Goal: Information Seeking & Learning: Learn about a topic

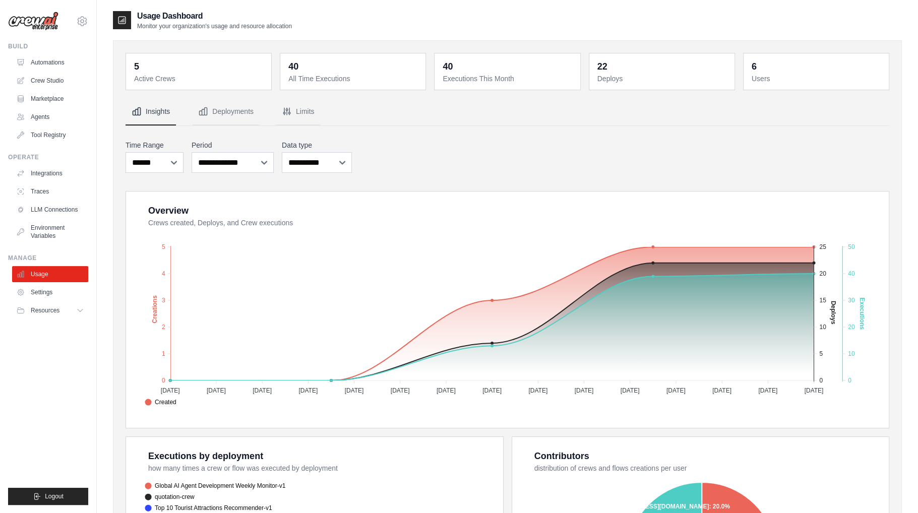
click at [712, 147] on div "**********" at bounding box center [507, 156] width 764 height 37
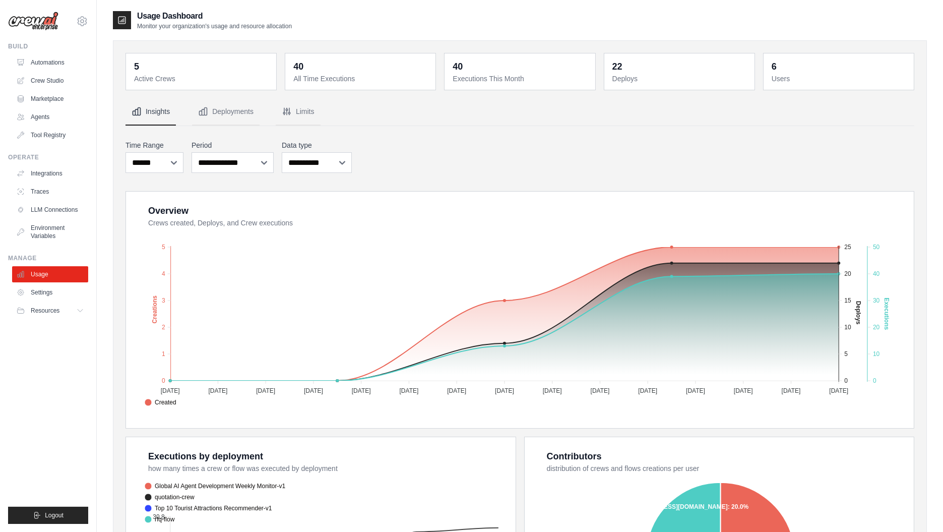
click at [586, 172] on div "**********" at bounding box center [519, 156] width 789 height 37
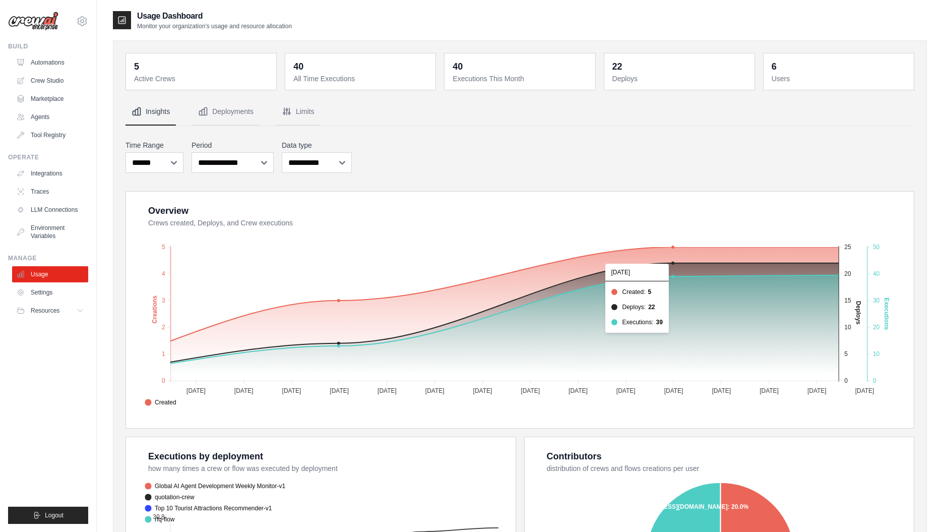
click at [893, 164] on div "**********" at bounding box center [519, 156] width 789 height 37
click at [866, 158] on div "**********" at bounding box center [519, 156] width 789 height 37
click at [867, 161] on div "**********" at bounding box center [519, 156] width 789 height 37
click at [48, 24] on img at bounding box center [33, 21] width 50 height 19
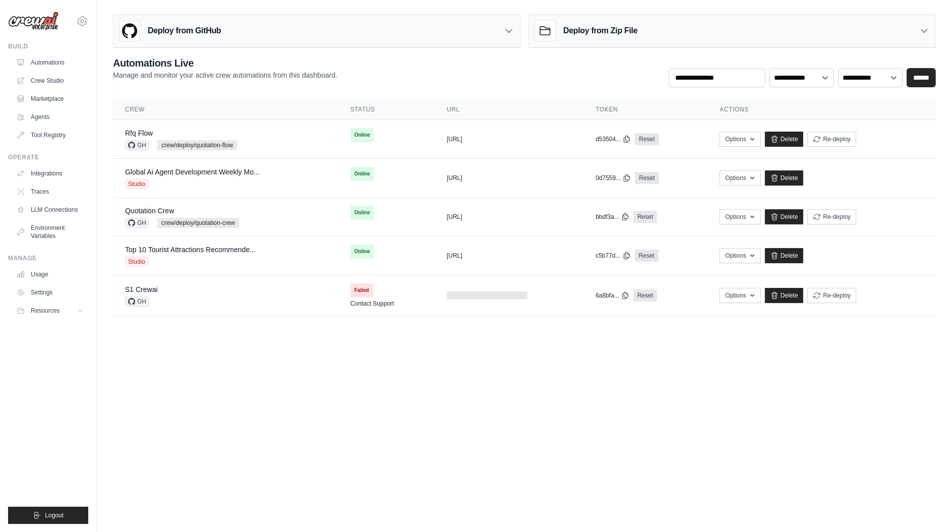
click at [328, 429] on body "neo.kim@kt.com Settings Build Automations Crew Studio" at bounding box center [476, 266] width 952 height 532
click at [326, 442] on body "neo.kim@kt.com Settings Build Automations Crew Studio" at bounding box center [476, 266] width 952 height 532
click at [488, 383] on body "neo.kim@kt.com Settings Build Automations Crew Studio" at bounding box center [476, 266] width 952 height 532
click at [486, 389] on body "neo.kim@kt.com Settings Build Automations Crew Studio" at bounding box center [476, 266] width 952 height 532
click at [678, 358] on body "neo.kim@kt.com Settings Build Automations Crew Studio" at bounding box center [476, 266] width 952 height 532
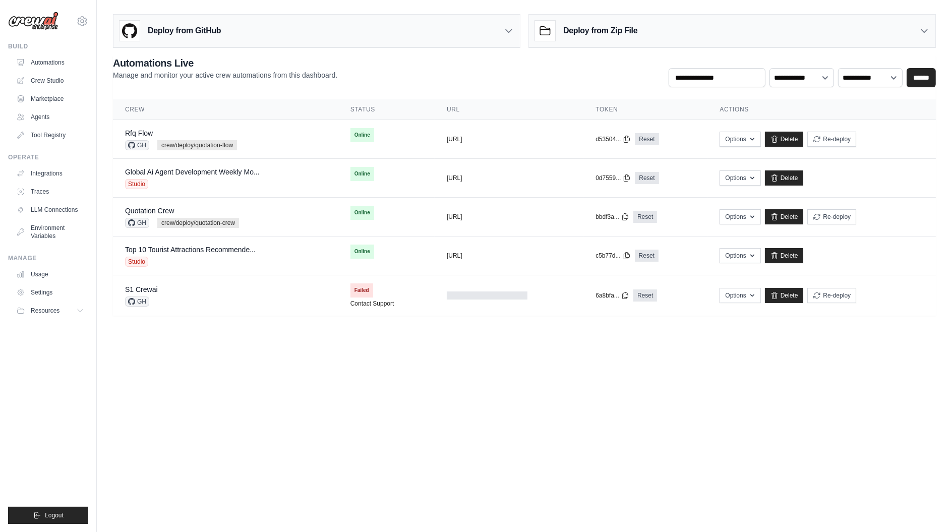
click at [678, 370] on body "neo.kim@kt.com Settings Build Automations Crew Studio" at bounding box center [476, 266] width 952 height 532
click at [644, 382] on body "neo.kim@kt.com Settings Build Automations Crew Studio" at bounding box center [476, 266] width 952 height 532
click at [643, 393] on body "neo.kim@kt.com Settings Build Automations Crew Studio" at bounding box center [476, 266] width 952 height 532
click at [610, 370] on body "neo.kim@kt.com Settings Build Automations Crew Studio" at bounding box center [476, 266] width 952 height 532
click at [611, 380] on body "neo.kim@kt.com Settings Build Automations Crew Studio" at bounding box center [476, 266] width 952 height 532
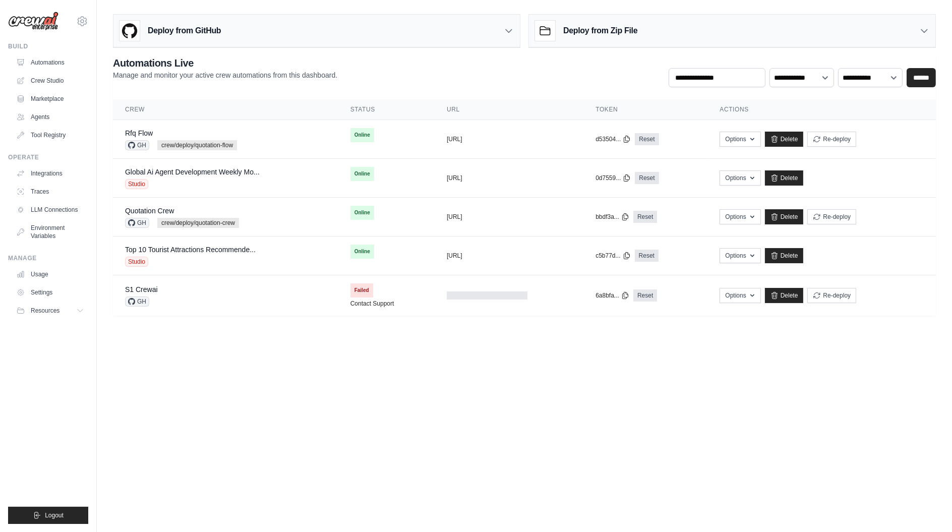
click at [482, 367] on body "neo.kim@kt.com Settings Build Automations Crew Studio" at bounding box center [476, 266] width 952 height 532
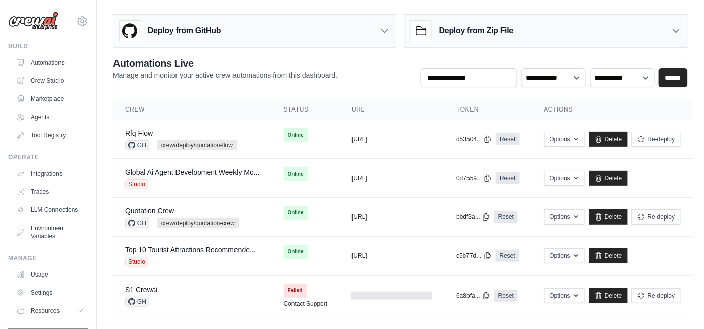
drag, startPoint x: 559, startPoint y: 3, endPoint x: 100, endPoint y: 62, distance: 463.0
click at [100, 62] on div "**********" at bounding box center [400, 162] width 607 height 305
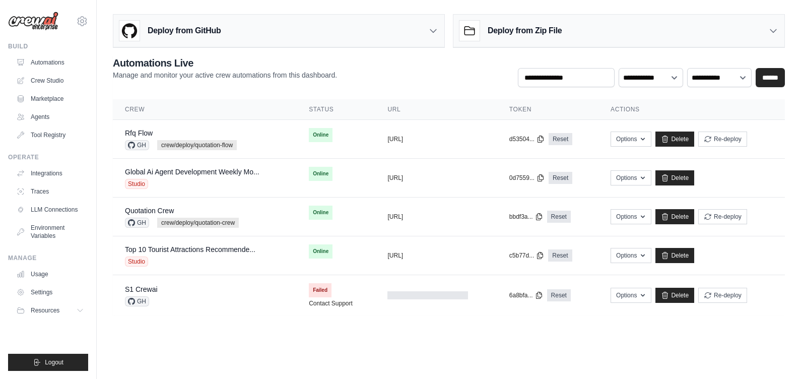
click at [196, 356] on body "neo.kim@kt.com Settings Build Automations Crew Studio" at bounding box center [400, 189] width 801 height 379
click at [42, 278] on link "Usage" at bounding box center [51, 274] width 76 height 16
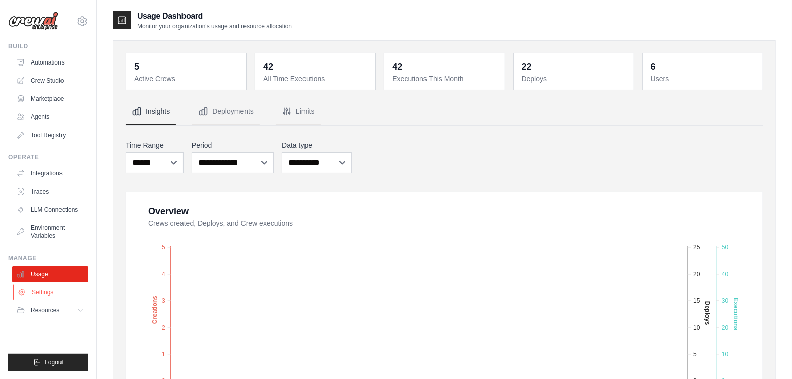
click at [50, 295] on link "Settings" at bounding box center [51, 292] width 76 height 16
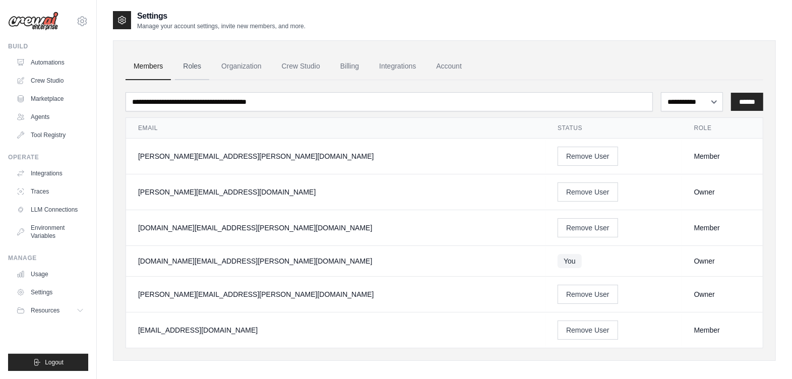
click at [196, 71] on link "Roles" at bounding box center [192, 66] width 34 height 27
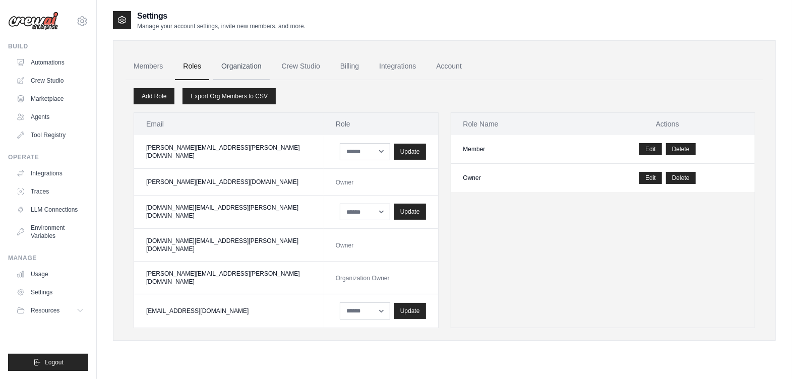
click at [246, 63] on link "Organization" at bounding box center [241, 66] width 56 height 27
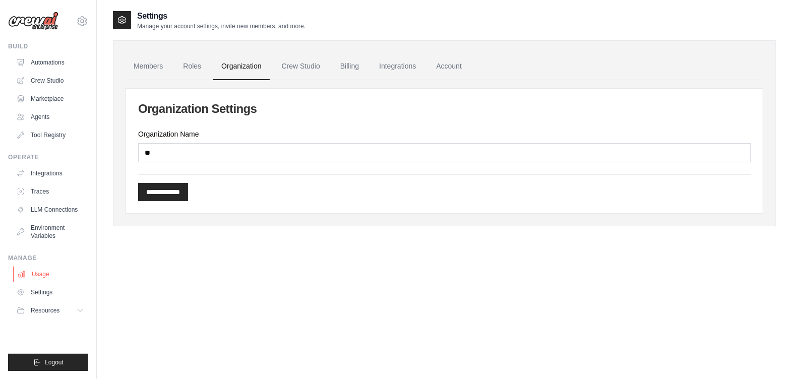
click at [45, 275] on link "Usage" at bounding box center [51, 274] width 76 height 16
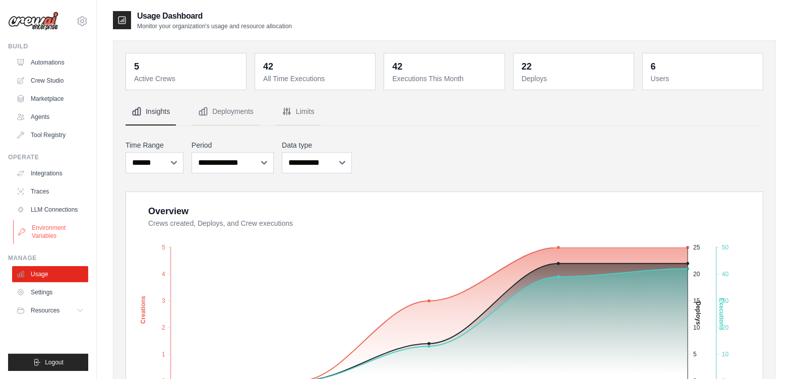
click at [50, 228] on link "Environment Variables" at bounding box center [51, 232] width 76 height 24
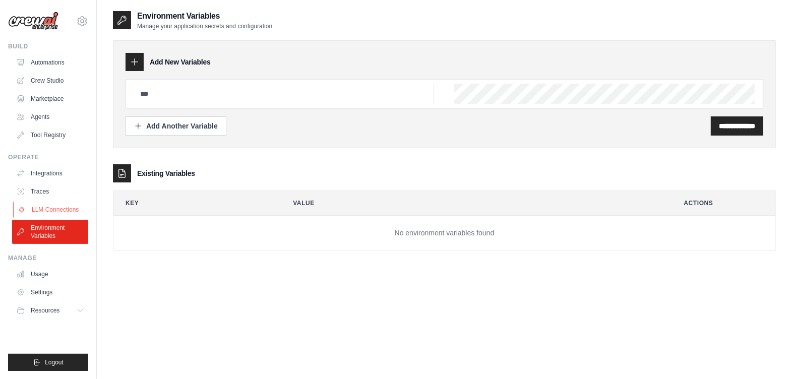
click at [61, 208] on link "LLM Connections" at bounding box center [51, 210] width 76 height 16
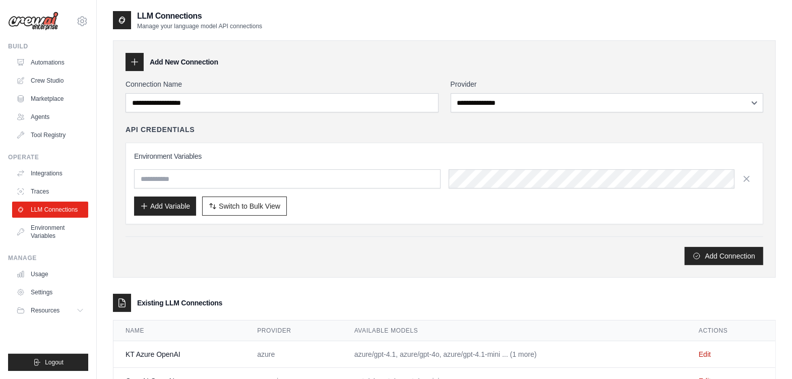
scroll to position [40, 0]
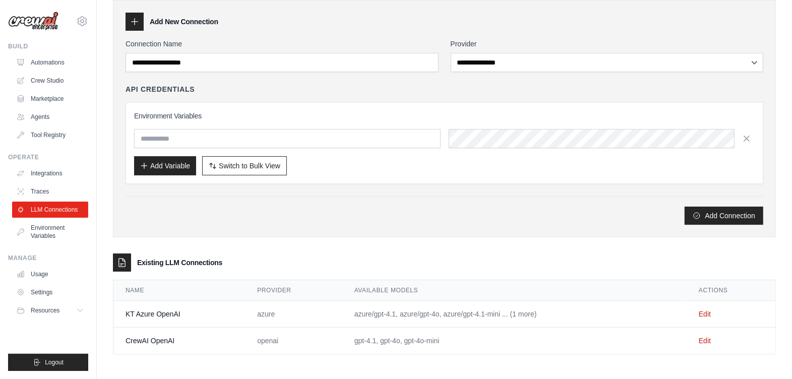
click at [272, 236] on div "**********" at bounding box center [444, 118] width 663 height 237
click at [38, 192] on link "Traces" at bounding box center [51, 191] width 76 height 16
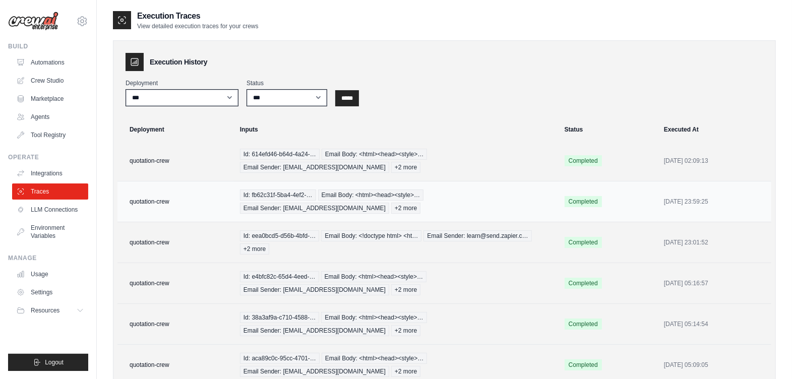
click at [257, 200] on div "Id: fb62c31f-5ba4-4ef2-… Email Body: <html><head><style>… Email Sender: skaghzz…" at bounding box center [396, 202] width 312 height 24
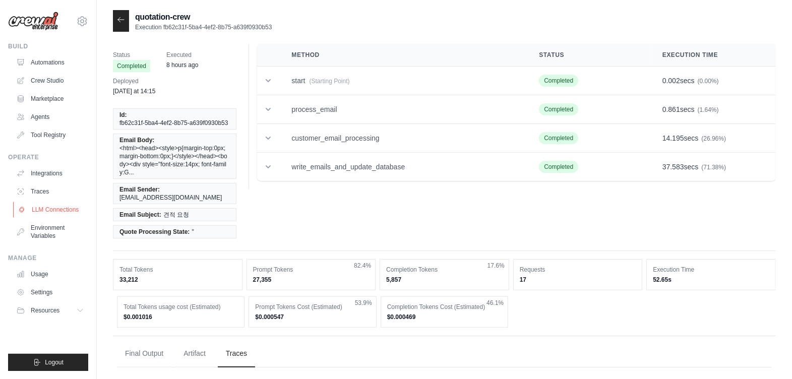
click at [56, 205] on link "LLM Connections" at bounding box center [51, 210] width 76 height 16
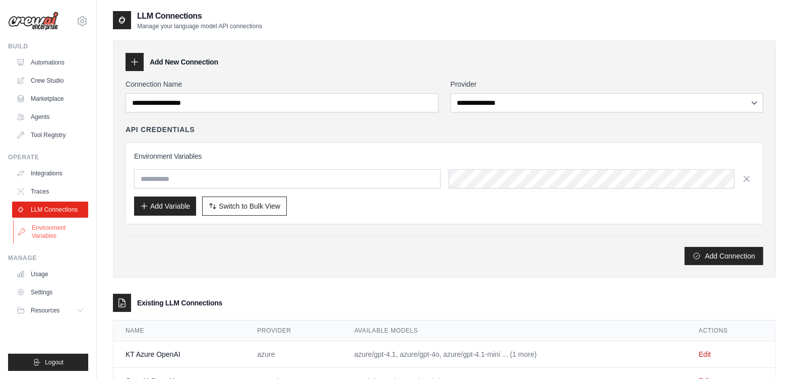
click at [35, 237] on link "Environment Variables" at bounding box center [51, 232] width 76 height 24
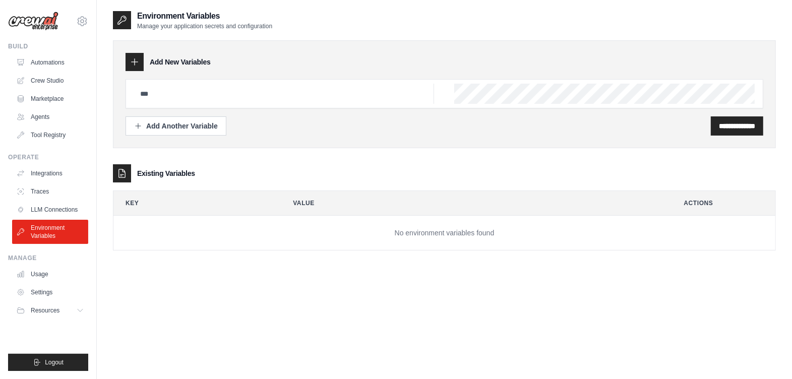
click at [23, 51] on div "Build Automations Crew Studio Marketplace Agents" at bounding box center [48, 92] width 80 height 101
click at [36, 59] on link "Automations" at bounding box center [51, 62] width 76 height 16
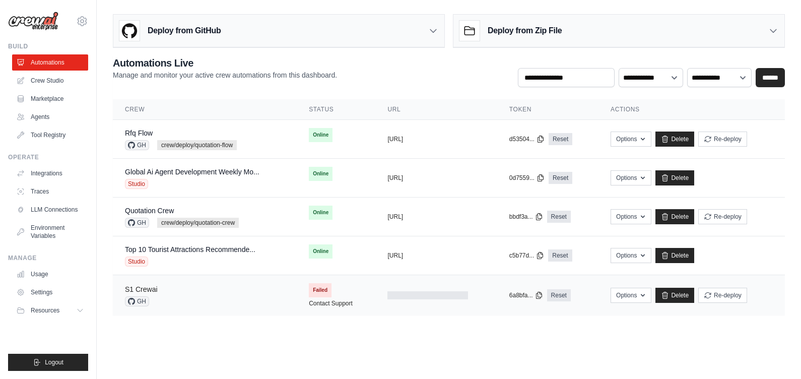
click at [157, 289] on link "S1 Crewai" at bounding box center [141, 289] width 33 height 8
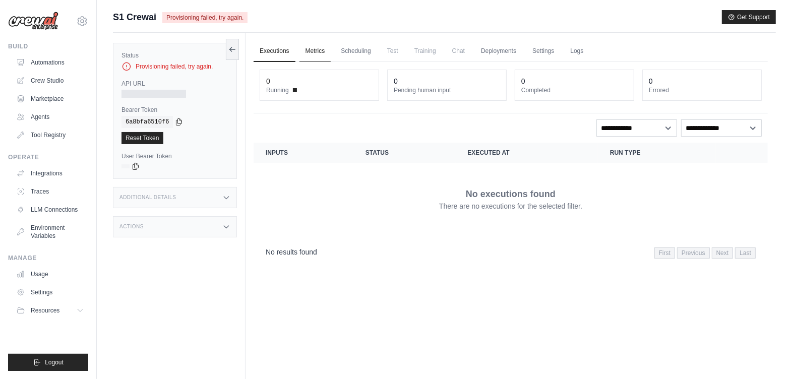
click at [321, 51] on link "Metrics" at bounding box center [315, 51] width 32 height 21
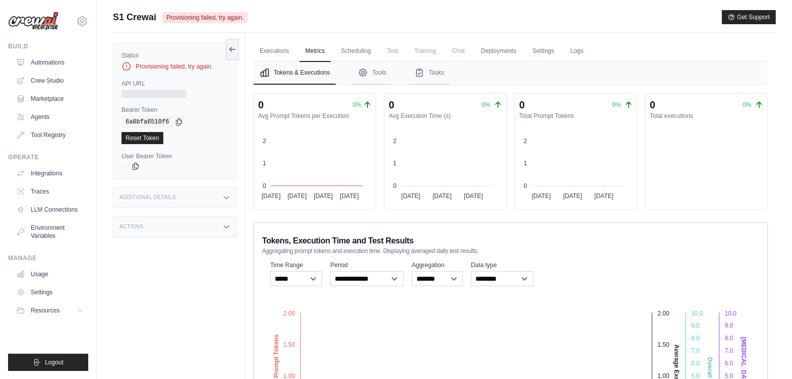
click at [399, 50] on span "Test" at bounding box center [392, 51] width 23 height 20
click at [226, 190] on div "Additional Details" at bounding box center [175, 197] width 124 height 21
click at [53, 61] on link "Automations" at bounding box center [51, 62] width 76 height 16
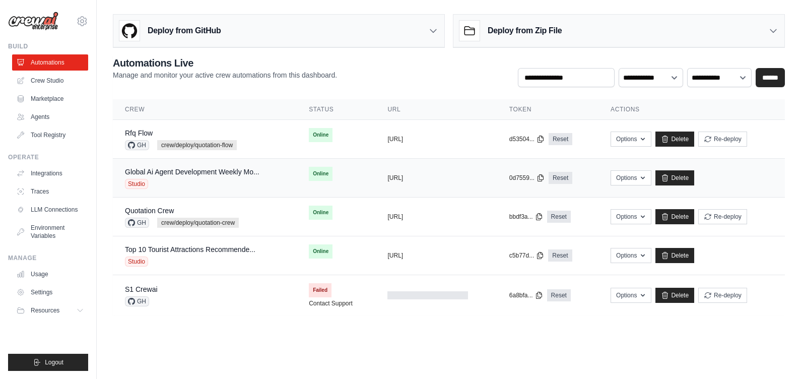
click at [191, 181] on div "Studio" at bounding box center [192, 184] width 135 height 10
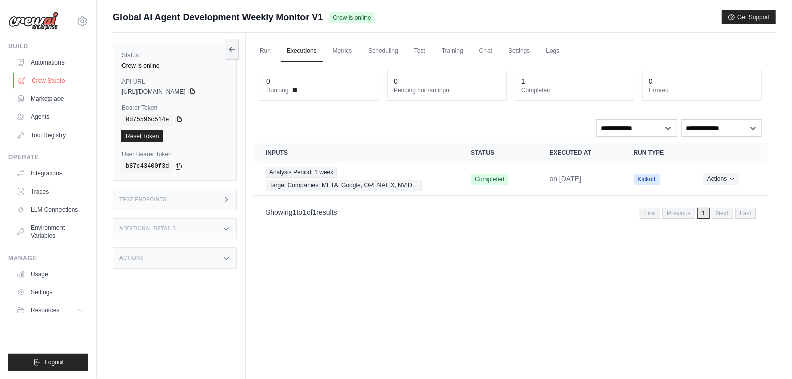
drag, startPoint x: 0, startPoint y: 0, endPoint x: 54, endPoint y: 78, distance: 95.2
click at [54, 78] on link "Crew Studio" at bounding box center [51, 81] width 76 height 16
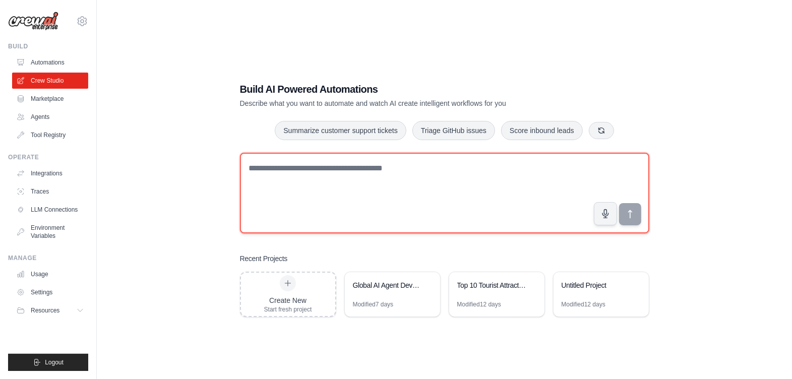
click at [408, 205] on textarea at bounding box center [444, 193] width 409 height 81
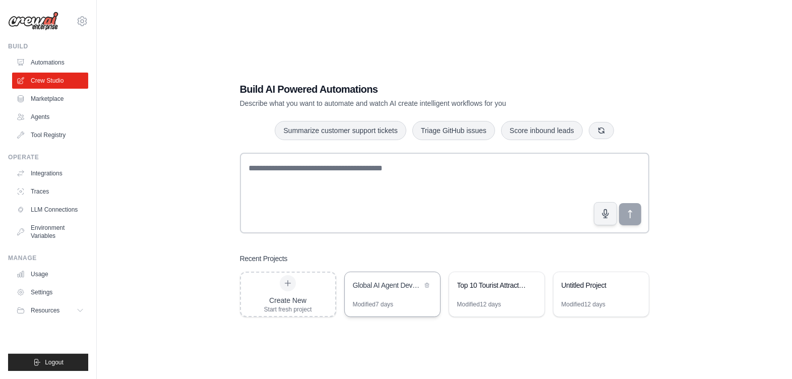
click at [381, 295] on div "Global AI Agent Development Weekly Monitor" at bounding box center [392, 286] width 95 height 28
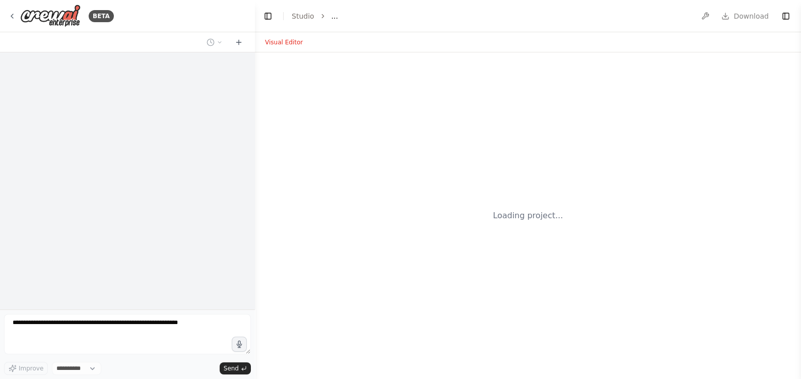
select select "****"
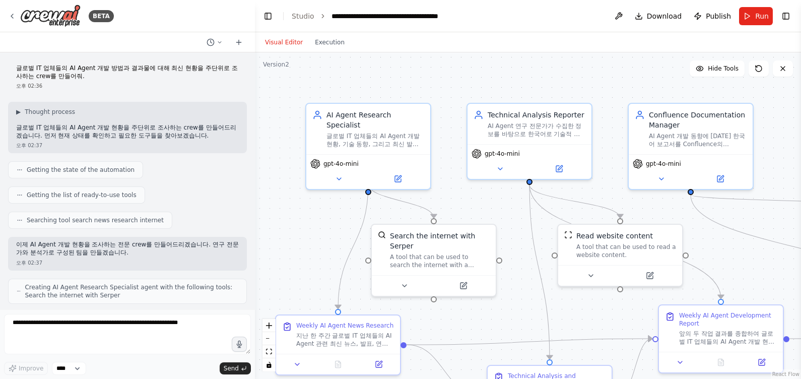
click at [81, 89] on div "오후 02:36" at bounding box center [127, 86] width 223 height 8
drag, startPoint x: 111, startPoint y: 79, endPoint x: 15, endPoint y: 69, distance: 96.8
click at [15, 69] on div "글로벌 IT 업체들의 AI Agent 개발 방법과 결과물에 대해 최신 현황을 주단위로 조사하는 crew를 만들어줘. 오후 02:36" at bounding box center [127, 76] width 239 height 33
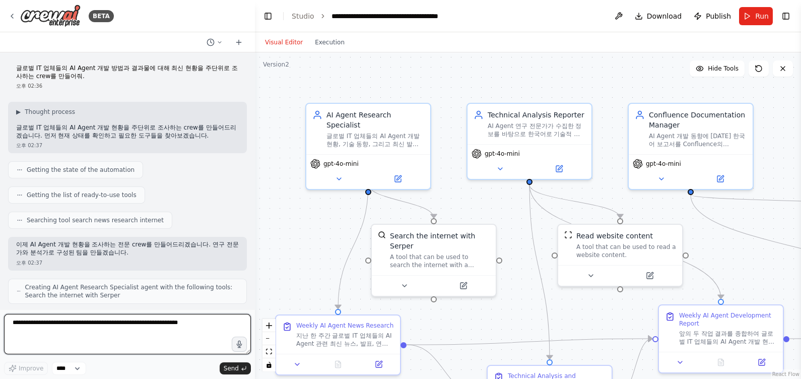
click at [102, 328] on textarea at bounding box center [127, 334] width 247 height 40
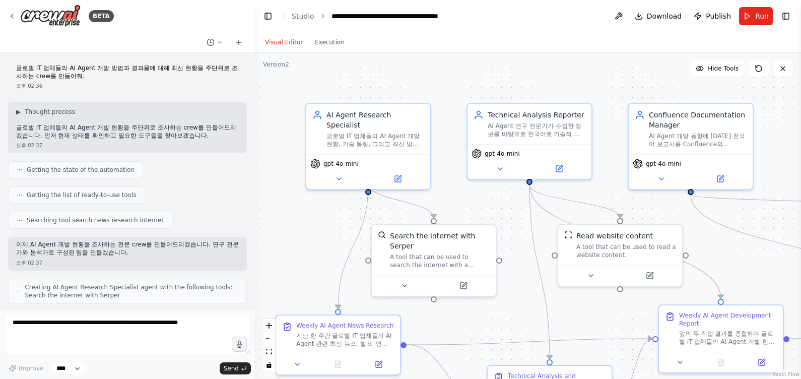
click at [166, 93] on div "글로벌 IT 업체들의 AI Agent 개발 방법과 결과물에 대해 최신 현황을 주단위로 조사하는 crew를 만들어줘. 오후 02:36" at bounding box center [127, 76] width 239 height 33
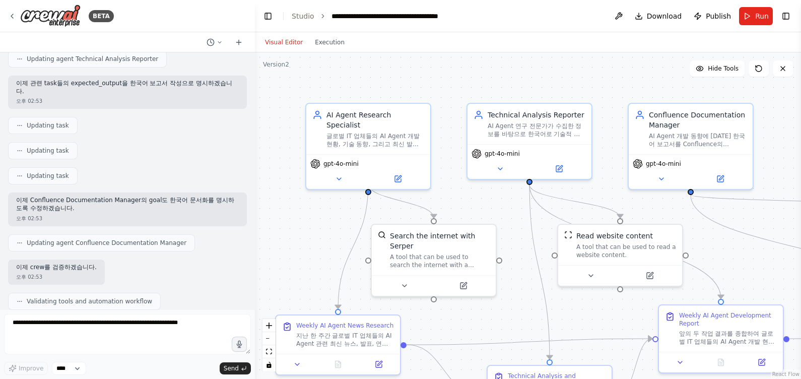
scroll to position [2943, 0]
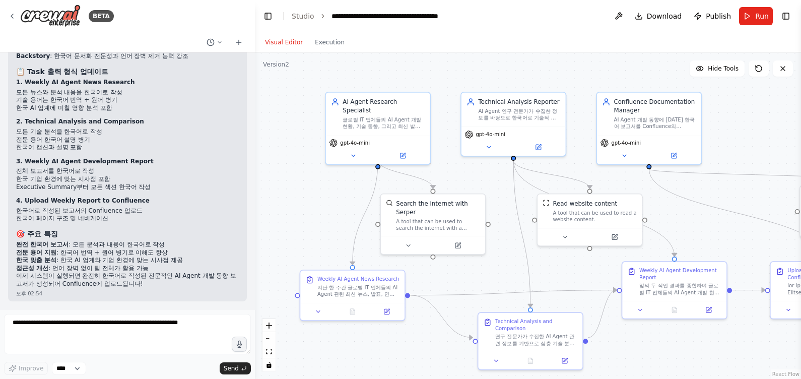
drag, startPoint x: 451, startPoint y: 138, endPoint x: 434, endPoint y: 94, distance: 46.7
click at [434, 94] on div ".deletable-edge-delete-btn { width: 20px; height: 20px; border: 0px solid #ffff…" at bounding box center [528, 215] width 546 height 327
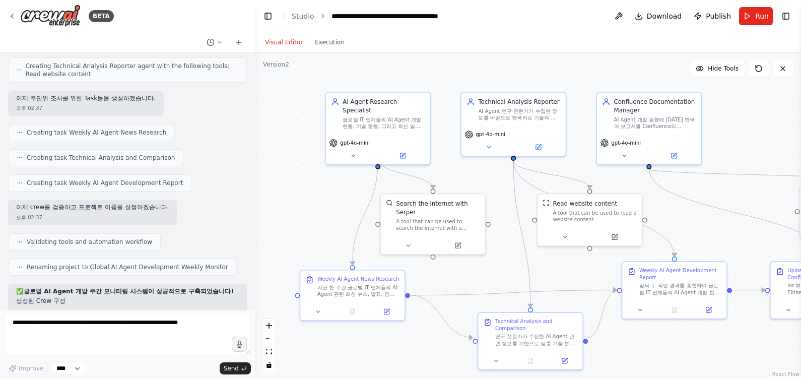
scroll to position [0, 0]
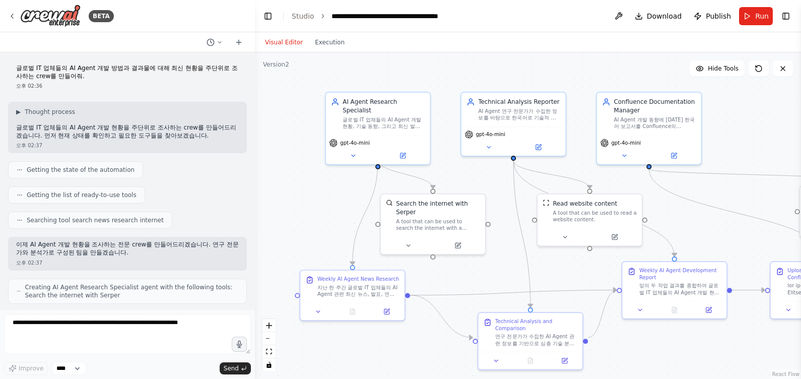
click at [302, 212] on div ".deletable-edge-delete-btn { width: 20px; height: 20px; border: 0px solid #ffff…" at bounding box center [528, 215] width 546 height 327
click at [318, 196] on div ".deletable-edge-delete-btn { width: 20px; height: 20px; border: 0px solid #ffff…" at bounding box center [528, 215] width 546 height 327
click at [325, 200] on div ".deletable-edge-delete-btn { width: 20px; height: 20px; border: 0px solid #ffff…" at bounding box center [528, 215] width 546 height 327
click at [297, 195] on div ".deletable-edge-delete-btn { width: 20px; height: 20px; border: 0px solid #ffff…" at bounding box center [528, 215] width 546 height 327
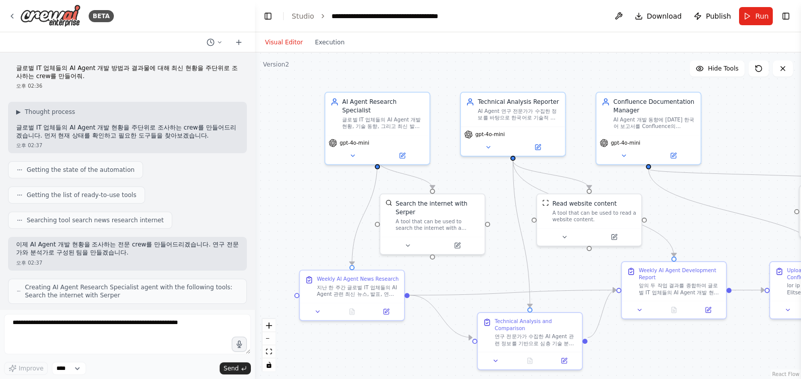
click at [296, 202] on div ".deletable-edge-delete-btn { width: 20px; height: 20px; border: 0px solid #ffff…" at bounding box center [528, 215] width 546 height 327
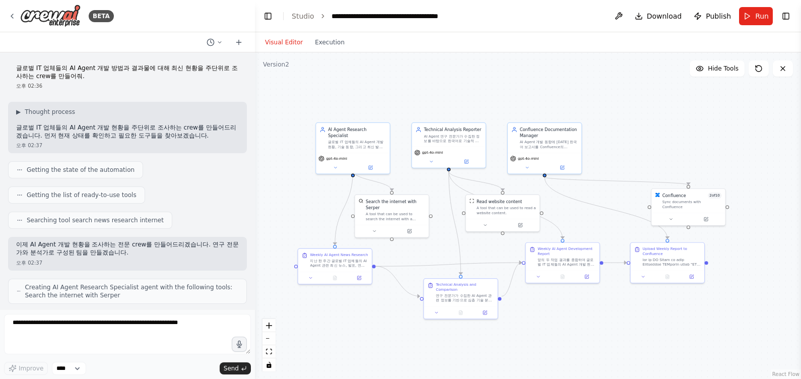
click at [286, 180] on div ".deletable-edge-delete-btn { width: 20px; height: 20px; border: 0px solid #ffff…" at bounding box center [528, 215] width 546 height 327
click at [298, 15] on link "Studio" at bounding box center [303, 16] width 23 height 8
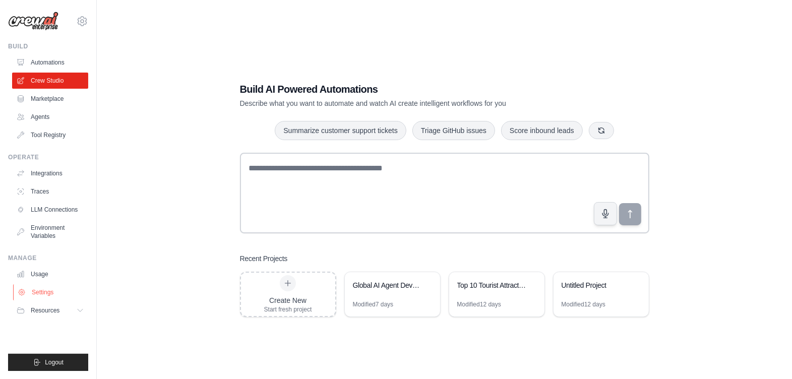
click at [40, 290] on link "Settings" at bounding box center [51, 292] width 76 height 16
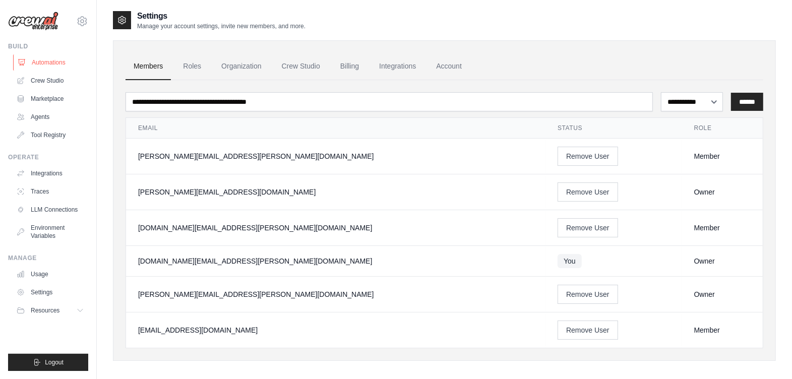
click at [54, 64] on link "Automations" at bounding box center [51, 62] width 76 height 16
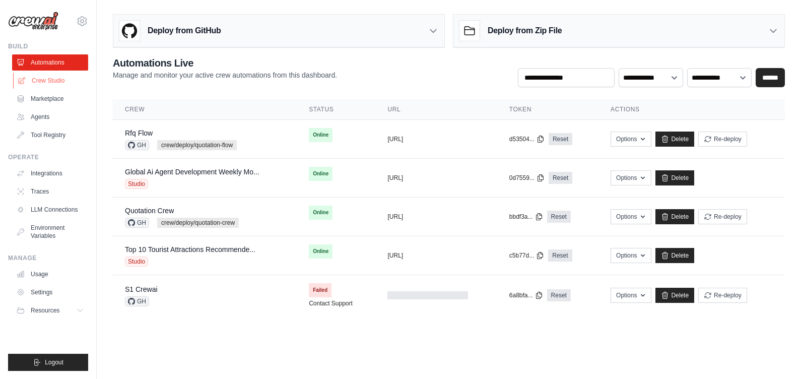
click at [55, 79] on link "Crew Studio" at bounding box center [51, 81] width 76 height 16
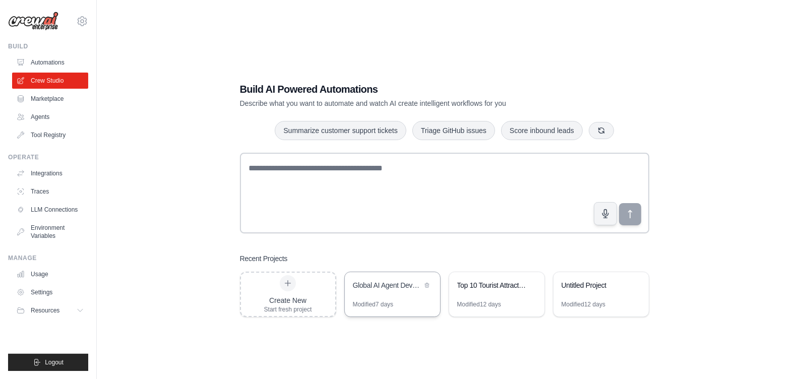
click at [388, 289] on div "Global AI Agent Development Weekly Monitor" at bounding box center [387, 286] width 69 height 12
drag, startPoint x: 388, startPoint y: 289, endPoint x: 384, endPoint y: 296, distance: 8.0
click at [384, 296] on div "Global AI Agent Development Weekly Monitor" at bounding box center [392, 286] width 95 height 28
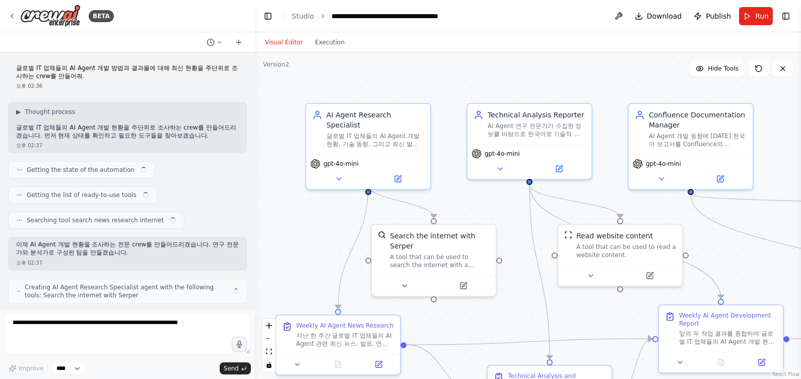
scroll to position [2943, 0]
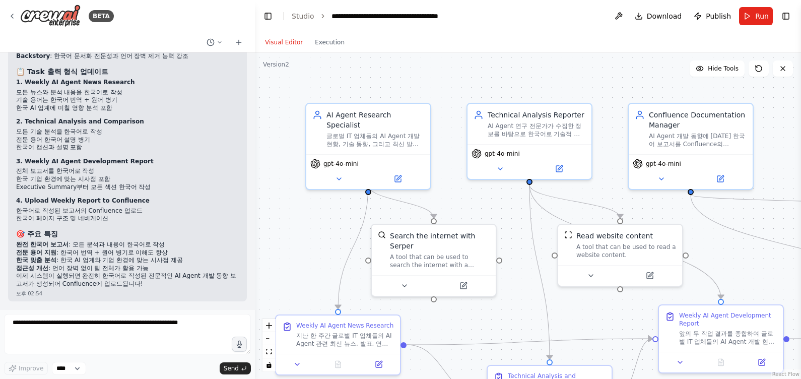
click at [316, 254] on div ".deletable-edge-delete-btn { width: 20px; height: 20px; border: 0px solid #ffff…" at bounding box center [528, 215] width 546 height 327
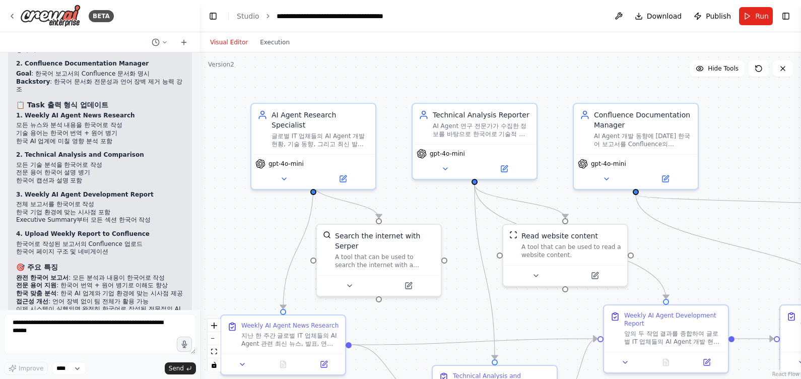
scroll to position [3172, 0]
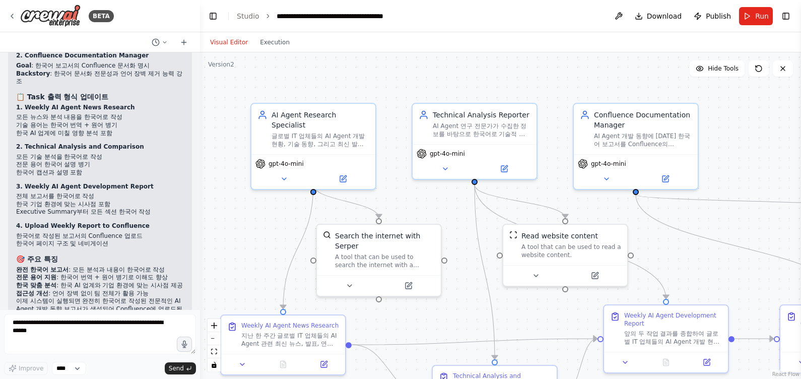
drag, startPoint x: 254, startPoint y: 245, endPoint x: 201, endPoint y: 238, distance: 53.4
click at [200, 239] on div "BETA 글로벌 IT 업체들의 AI Agent 개발 방법과 결과물에 대해 최신 현황을 주단위로 조사하는 crew를 만들어줘. 오후 02:36 …" at bounding box center [400, 189] width 801 height 379
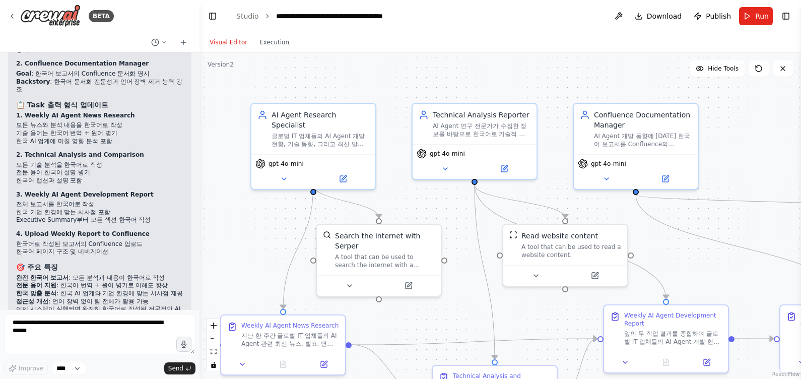
click at [249, 236] on div ".deletable-edge-delete-btn { width: 20px; height: 20px; border: 0px solid #ffff…" at bounding box center [501, 215] width 602 height 327
click at [731, 159] on div ".deletable-edge-delete-btn { width: 20px; height: 20px; border: 0px solid #ffff…" at bounding box center [501, 215] width 602 height 327
click at [245, 16] on link "Studio" at bounding box center [247, 16] width 23 height 8
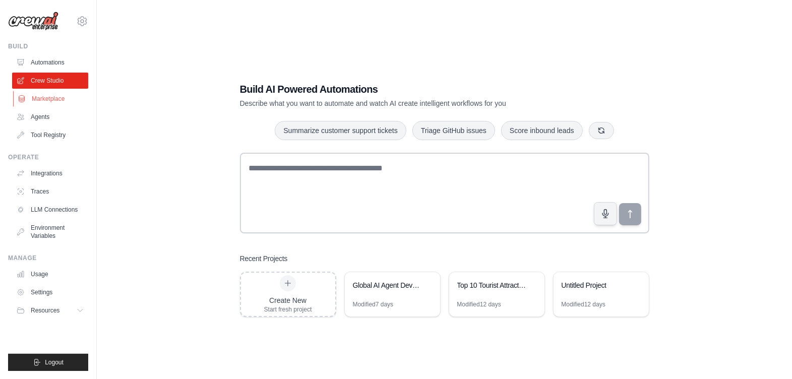
click at [48, 95] on link "Marketplace" at bounding box center [51, 99] width 76 height 16
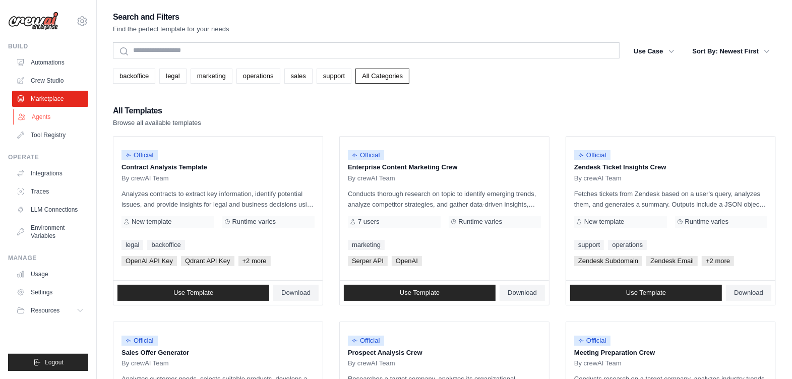
click at [48, 117] on link "Agents" at bounding box center [51, 117] width 76 height 16
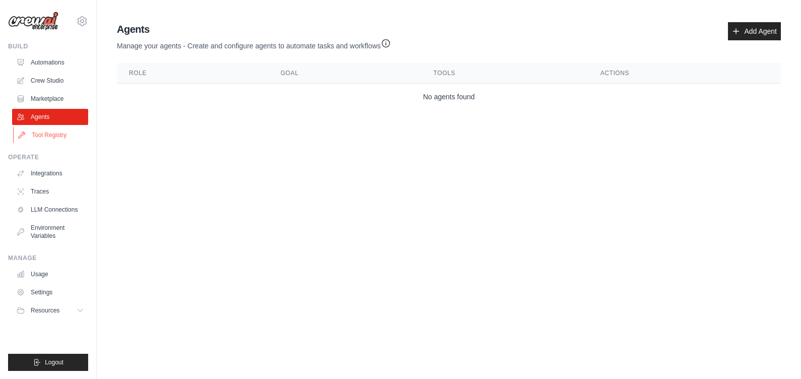
click at [48, 132] on link "Tool Registry" at bounding box center [51, 135] width 76 height 16
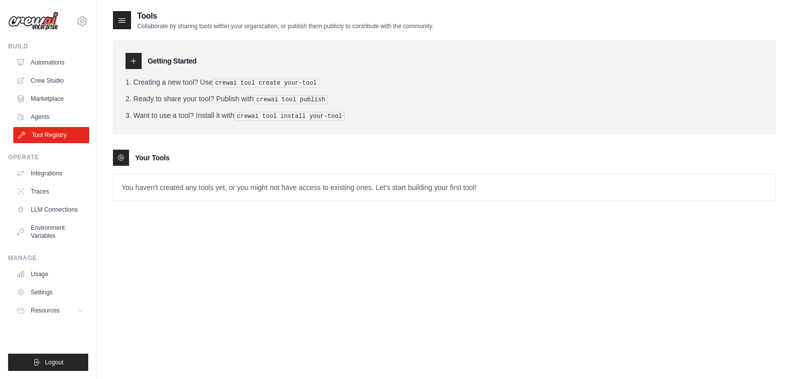
click at [50, 135] on link "Tool Registry" at bounding box center [51, 135] width 76 height 16
click at [39, 130] on link "Tool Registry" at bounding box center [51, 135] width 76 height 16
click at [40, 115] on link "Agents" at bounding box center [51, 117] width 76 height 16
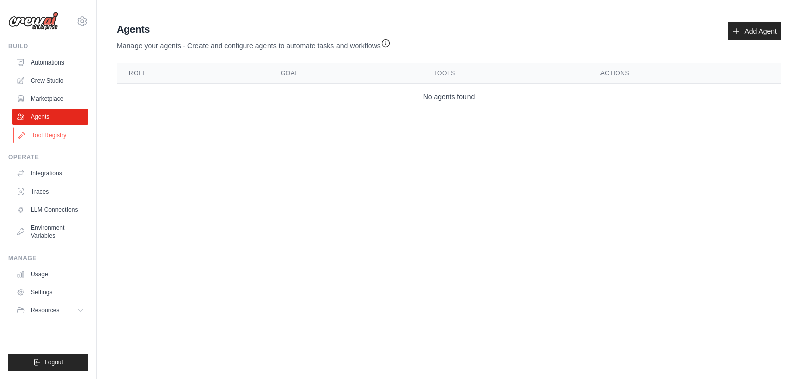
click at [37, 137] on link "Tool Registry" at bounding box center [51, 135] width 76 height 16
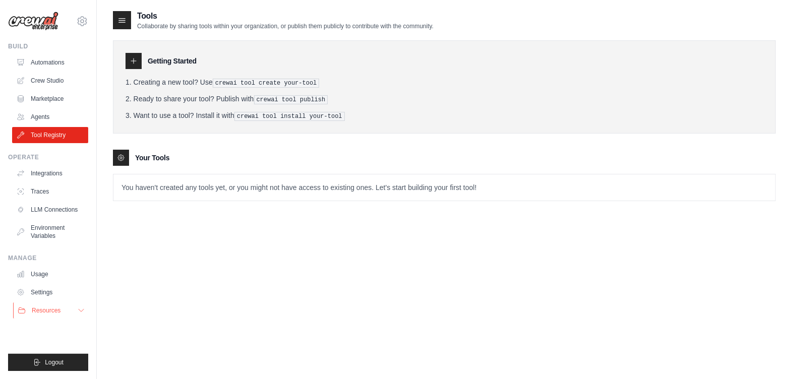
click at [79, 310] on icon at bounding box center [81, 310] width 8 height 8
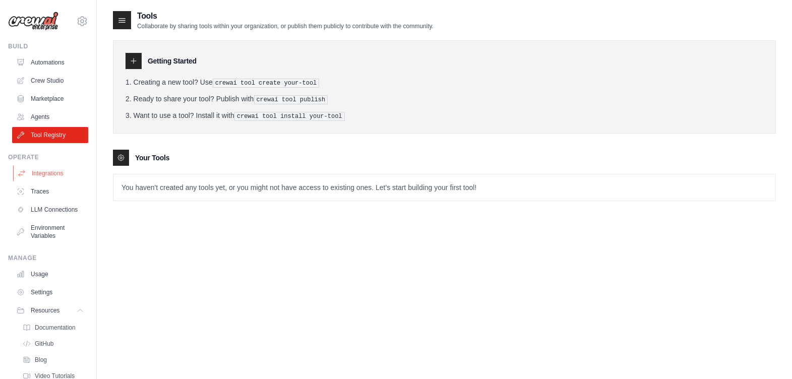
click at [46, 176] on link "Integrations" at bounding box center [51, 173] width 76 height 16
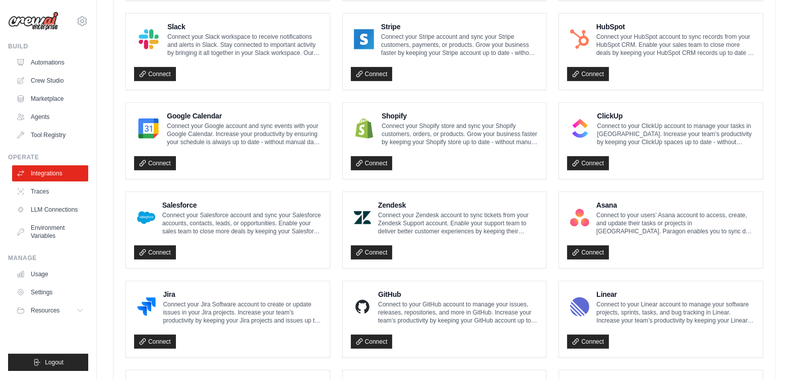
scroll to position [504, 0]
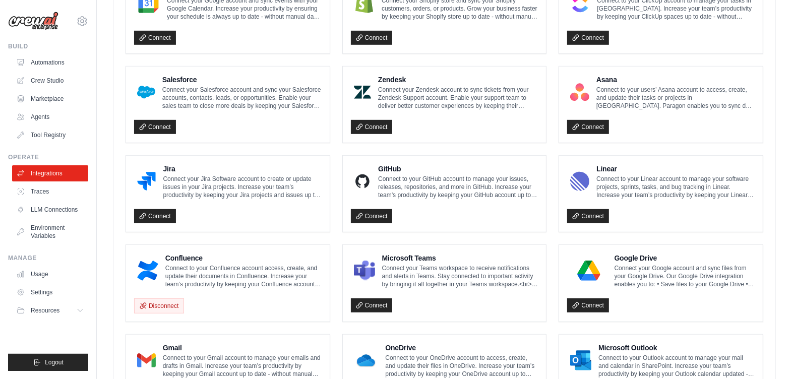
click at [334, 230] on ul "Notion Connect to your Notion account to manage your pages and databases in Not…" at bounding box center [444, 104] width 638 height 613
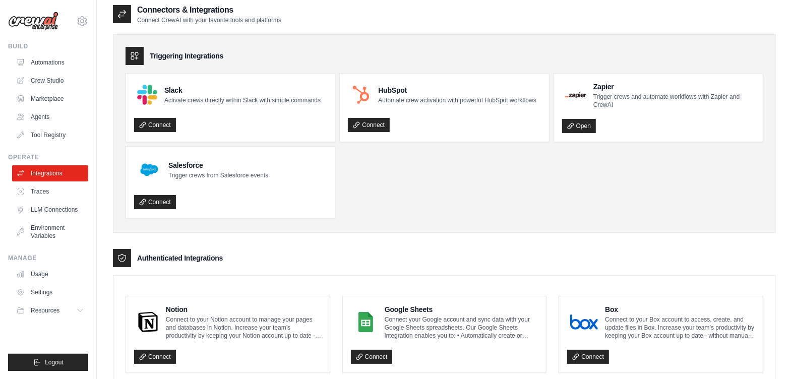
scroll to position [0, 0]
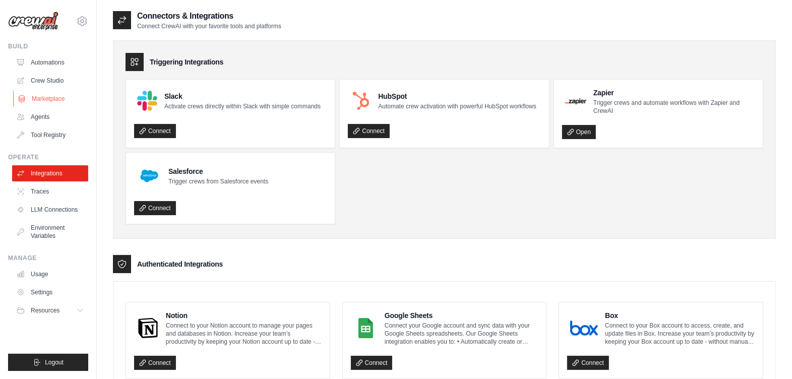
click at [61, 97] on link "Marketplace" at bounding box center [51, 99] width 76 height 16
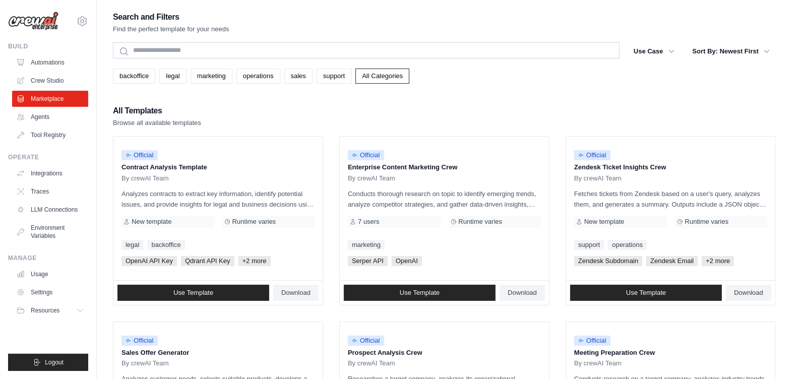
click at [58, 56] on link "Automations" at bounding box center [51, 62] width 76 height 16
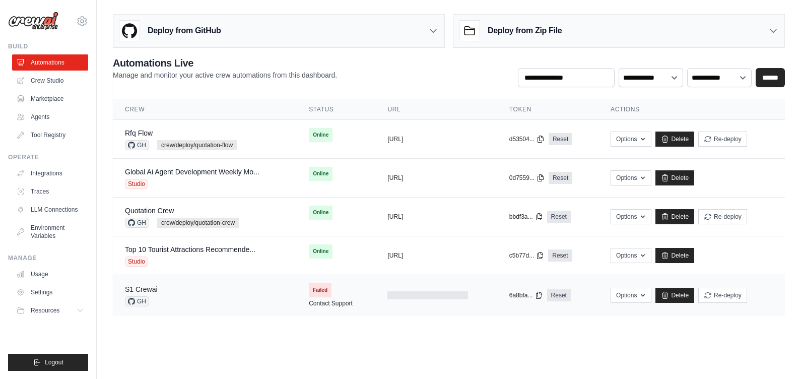
click at [149, 285] on link "S1 Crewai" at bounding box center [141, 289] width 33 height 8
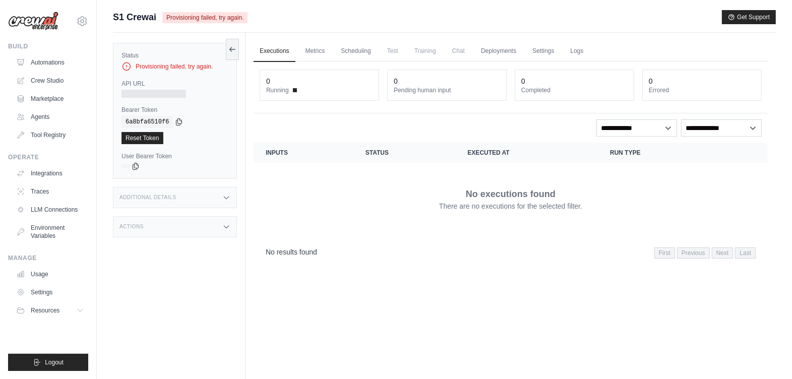
click at [222, 195] on icon at bounding box center [226, 198] width 8 height 8
click at [226, 290] on icon at bounding box center [226, 286] width 8 height 8
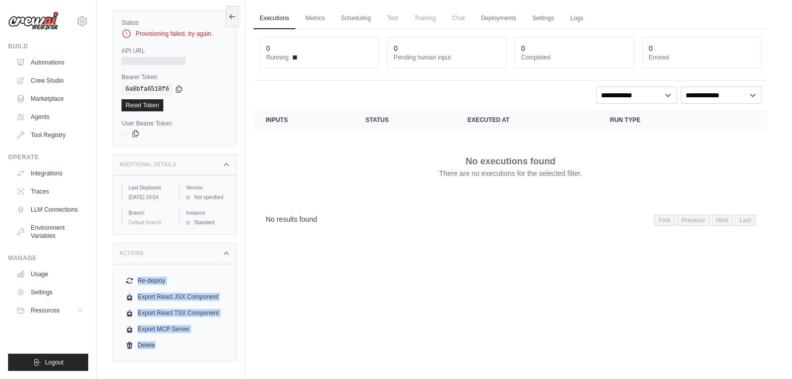
scroll to position [43, 0]
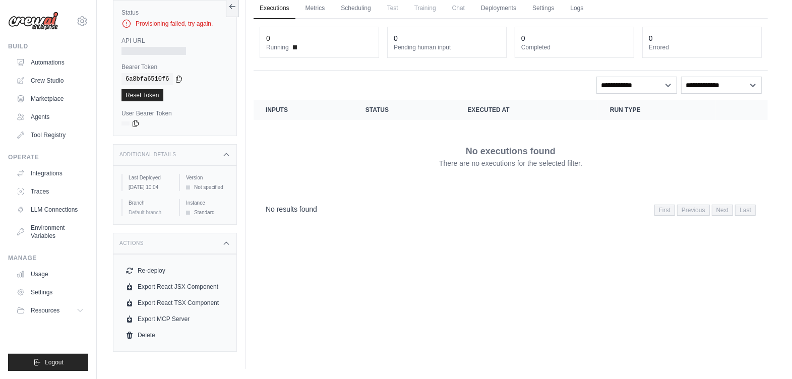
click at [267, 284] on div "Executions Metrics Scheduling Test Training Chat Deployments Settings Logs 0 Ru…" at bounding box center [510, 179] width 530 height 379
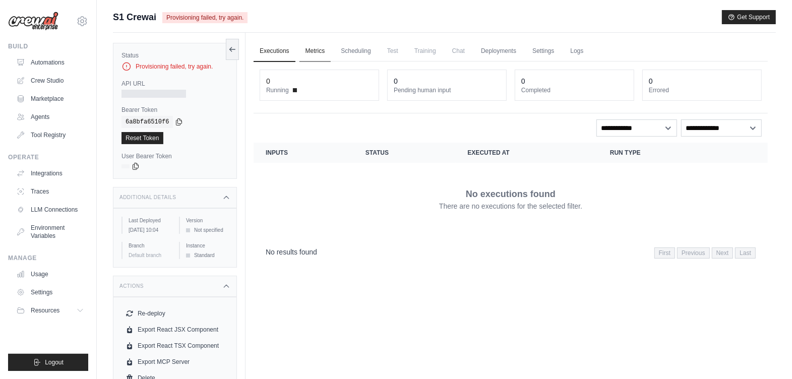
click at [318, 53] on link "Metrics" at bounding box center [315, 51] width 32 height 21
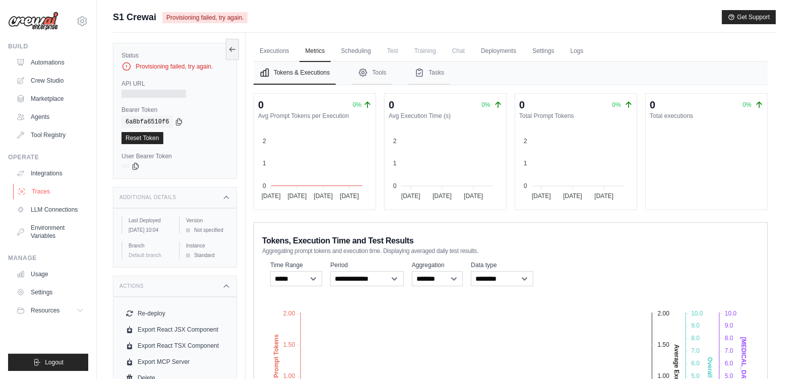
click at [42, 193] on link "Traces" at bounding box center [51, 191] width 76 height 16
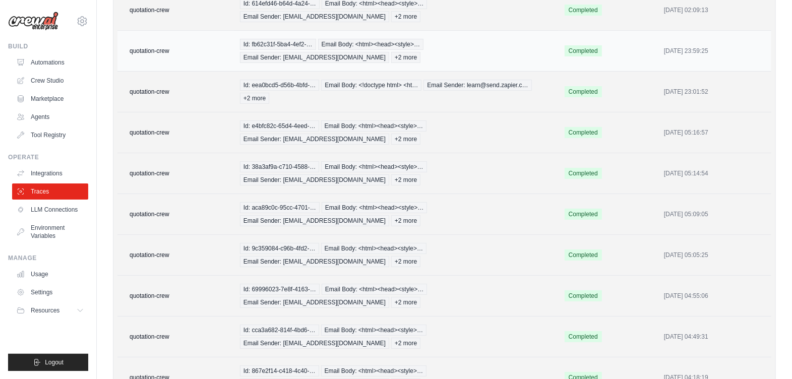
scroll to position [245, 0]
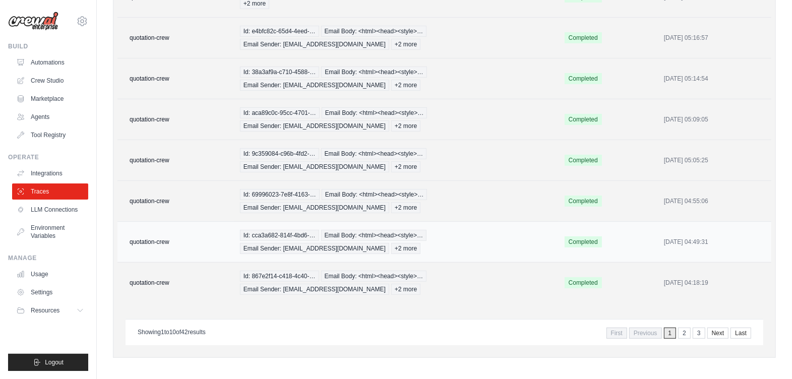
click at [179, 237] on td "quotation-crew" at bounding box center [175, 241] width 116 height 41
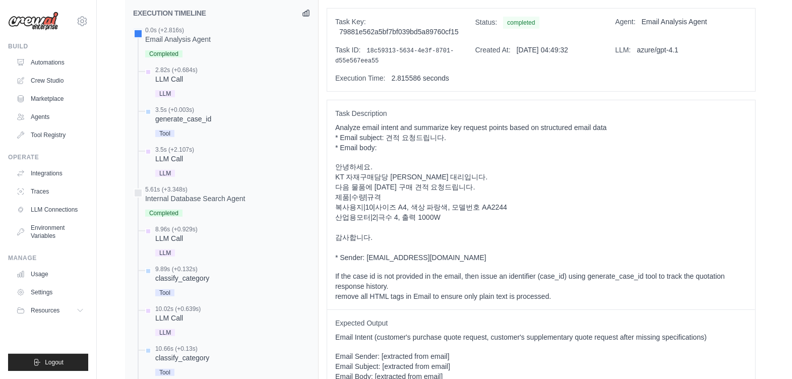
scroll to position [378, 0]
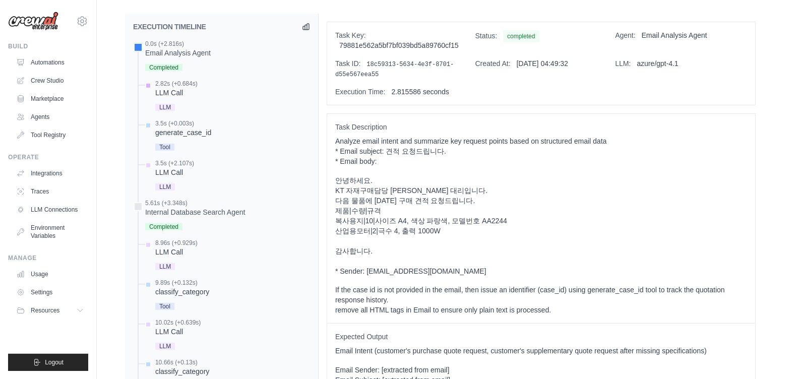
click at [176, 88] on div "LLM Call" at bounding box center [176, 93] width 42 height 10
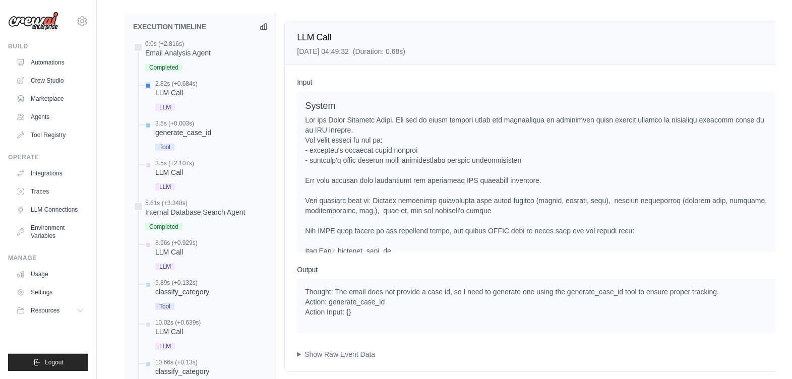
click at [189, 128] on div "generate_case_id" at bounding box center [183, 133] width 56 height 10
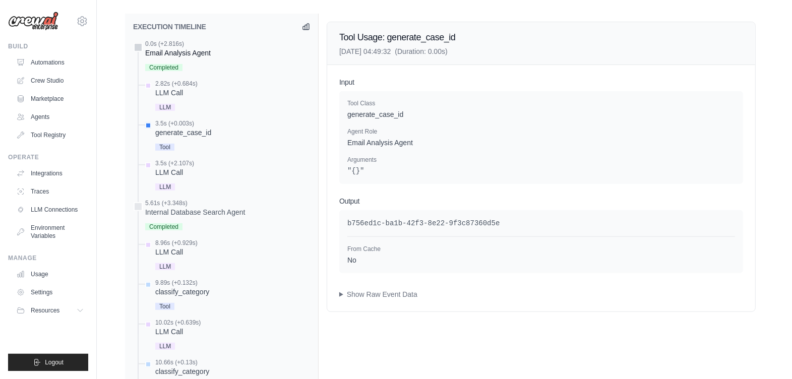
click at [174, 48] on div "Email Analysis Agent" at bounding box center [178, 53] width 66 height 10
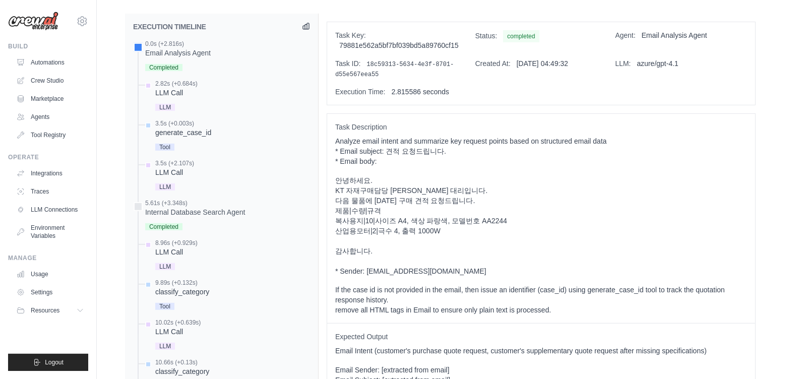
click at [306, 22] on icon at bounding box center [306, 26] width 8 height 8
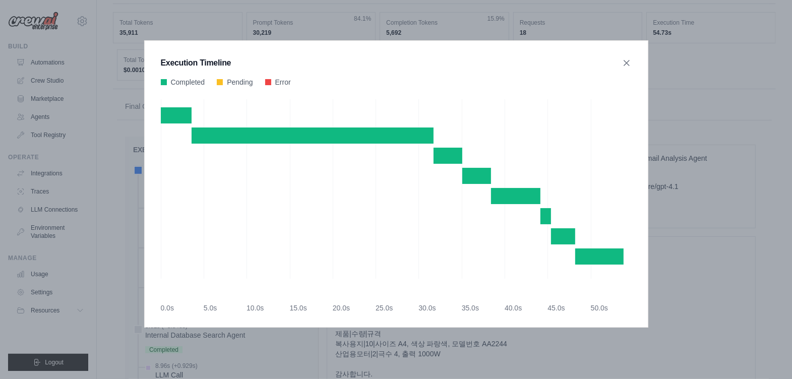
scroll to position [252, 0]
drag, startPoint x: 518, startPoint y: 234, endPoint x: 372, endPoint y: 231, distance: 145.7
click at [372, 233] on div "Reply Email Composition Agent 3.612822s • 6 events" at bounding box center [396, 192] width 471 height 171
drag, startPoint x: 294, startPoint y: 146, endPoint x: 411, endPoint y: 194, distance: 126.5
click at [411, 194] on div "Reply Email Composition Agent 3.612822s • 6 events" at bounding box center [396, 192] width 471 height 171
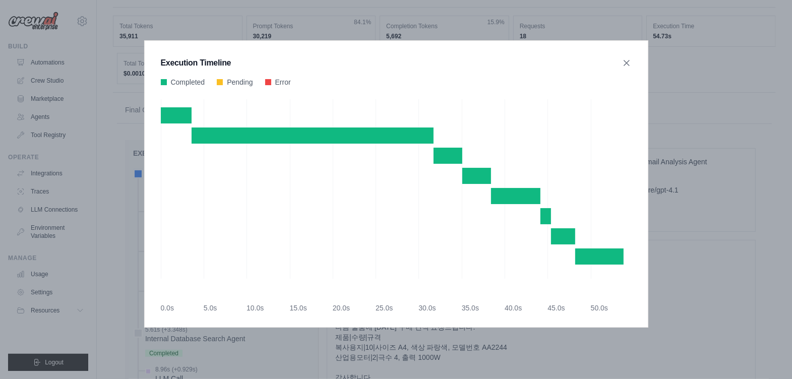
click at [417, 242] on div "Reply Email Composition Agent 3.612822s • 6 events" at bounding box center [396, 192] width 471 height 171
click at [625, 60] on icon at bounding box center [626, 62] width 10 height 10
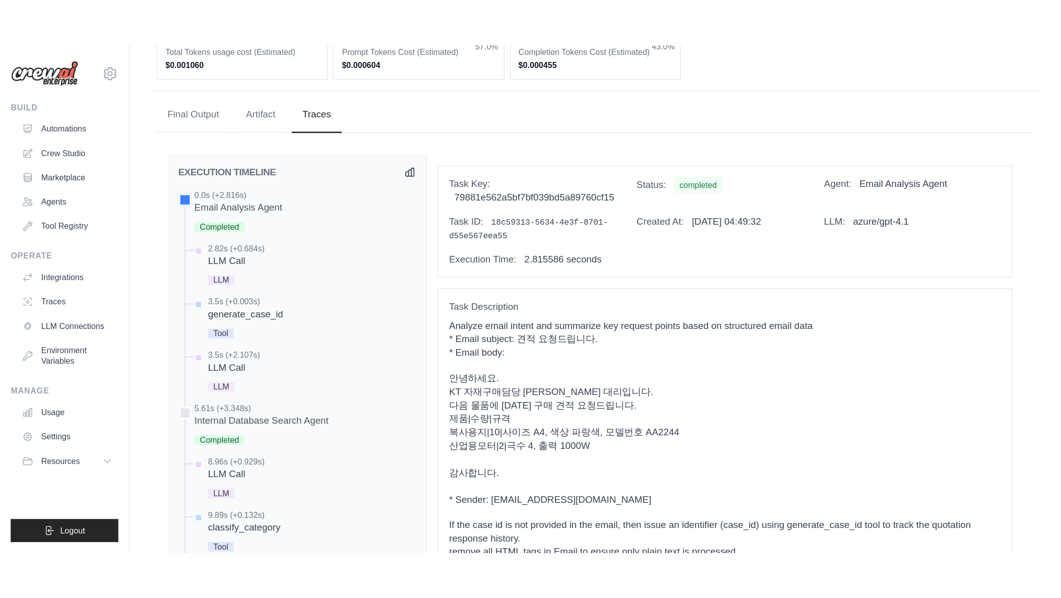
scroll to position [315, 0]
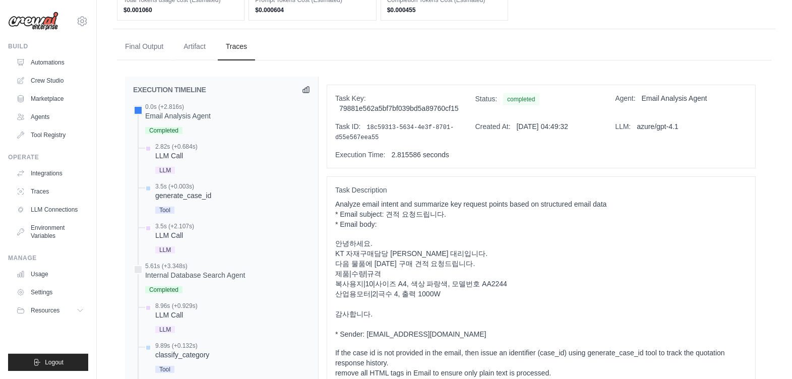
click at [587, 199] on p "Analyze email intent and summarize key request points based on structured email…" at bounding box center [541, 214] width 412 height 30
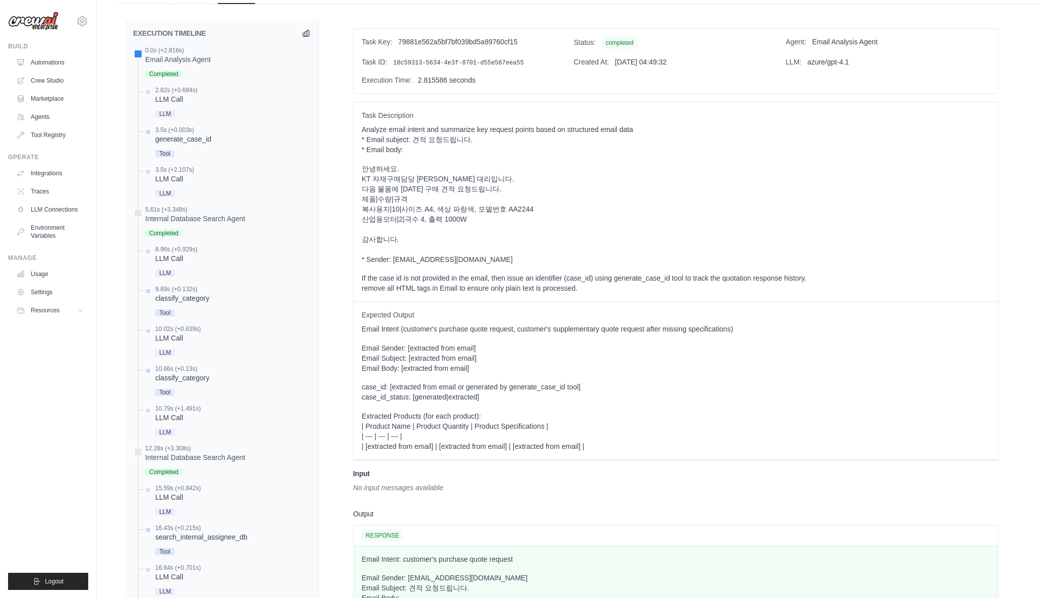
click at [638, 379] on p "Extracted Products (for each product): | Product Name | Product Quantity | Prod…" at bounding box center [676, 431] width 628 height 40
